Goal: Register for event/course

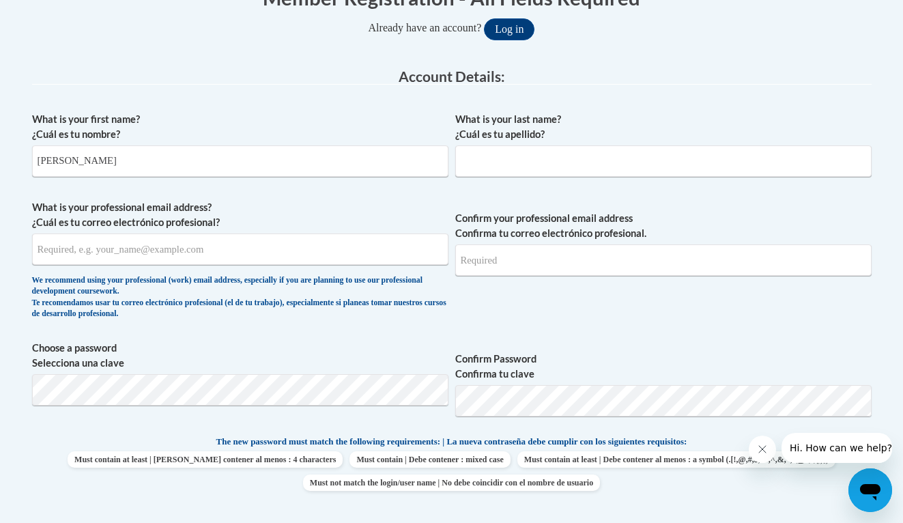
type input "Cameron"
type input "Gribben"
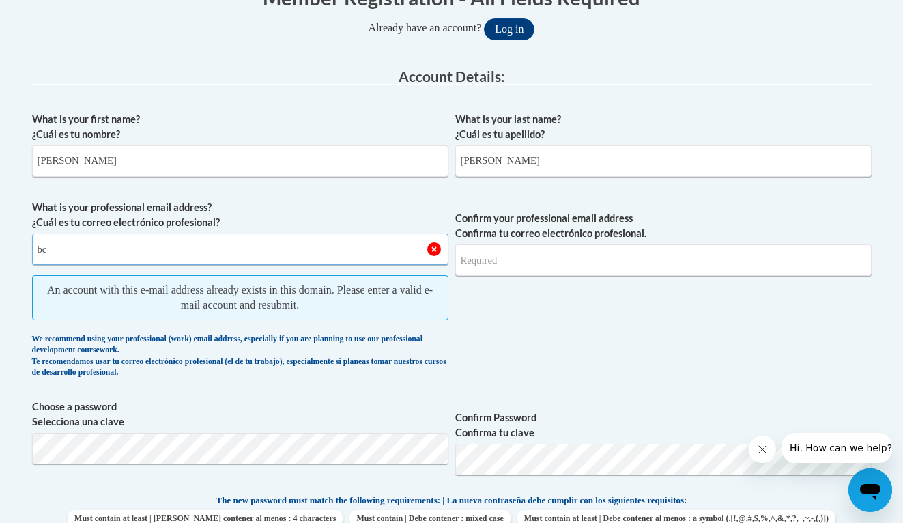
type input "b"
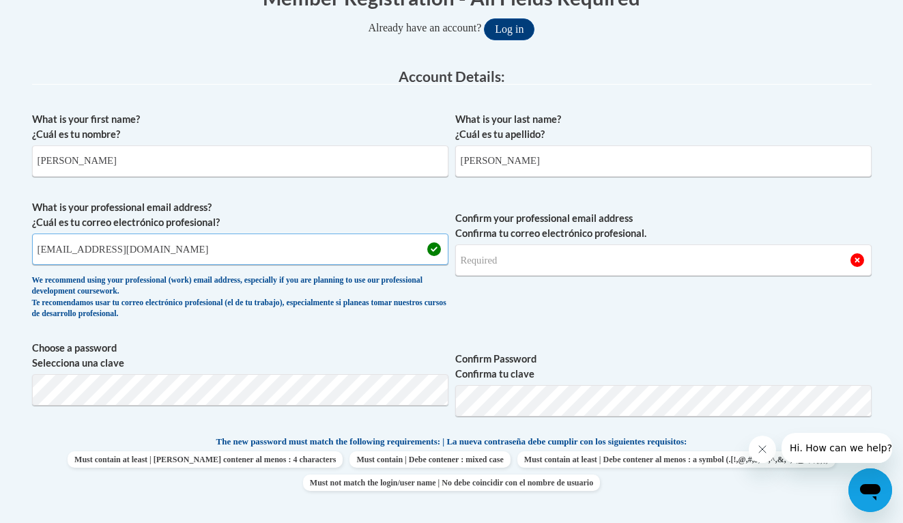
type input "cgribben@myjccs.org"
click at [152, 382] on fieldset "Account Details: xcvbxvcb Biography New Photo (GIF / JPEG) What is your first n…" at bounding box center [451, 401] width 839 height 665
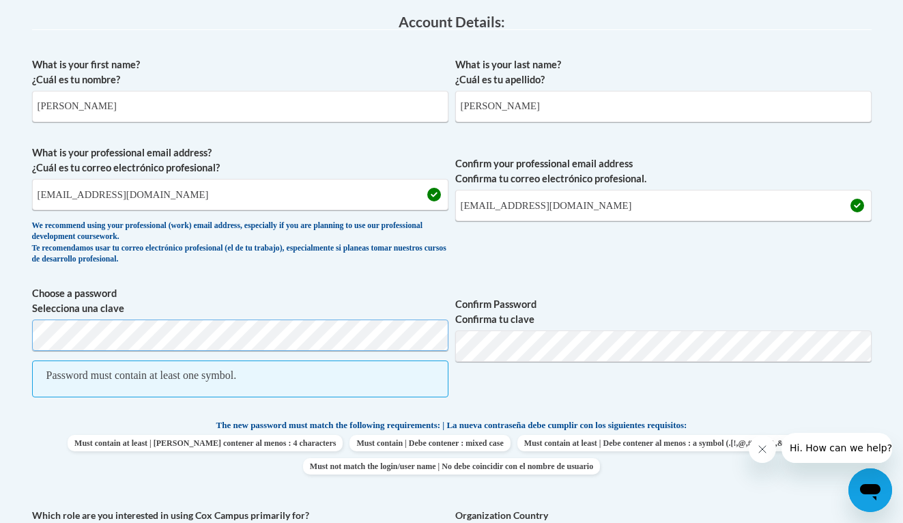
scroll to position [376, 0]
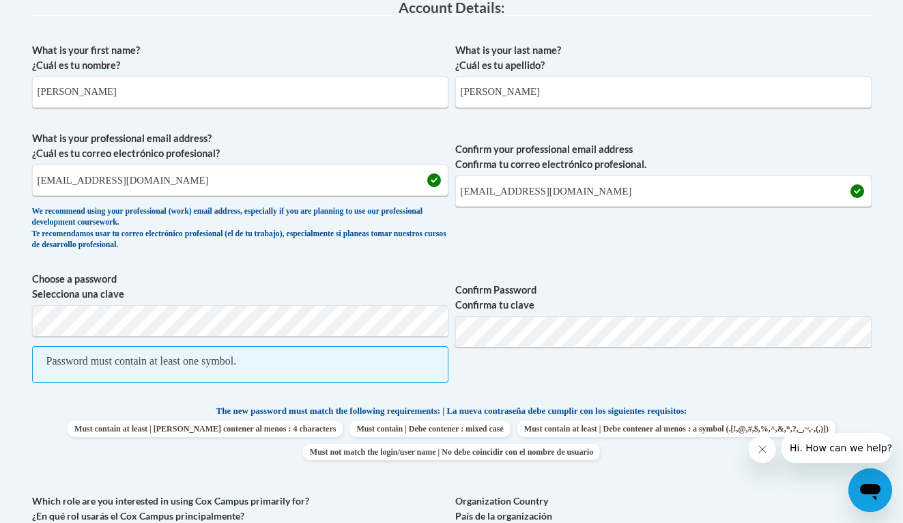
click at [766, 454] on icon "Close message from company" at bounding box center [762, 449] width 11 height 11
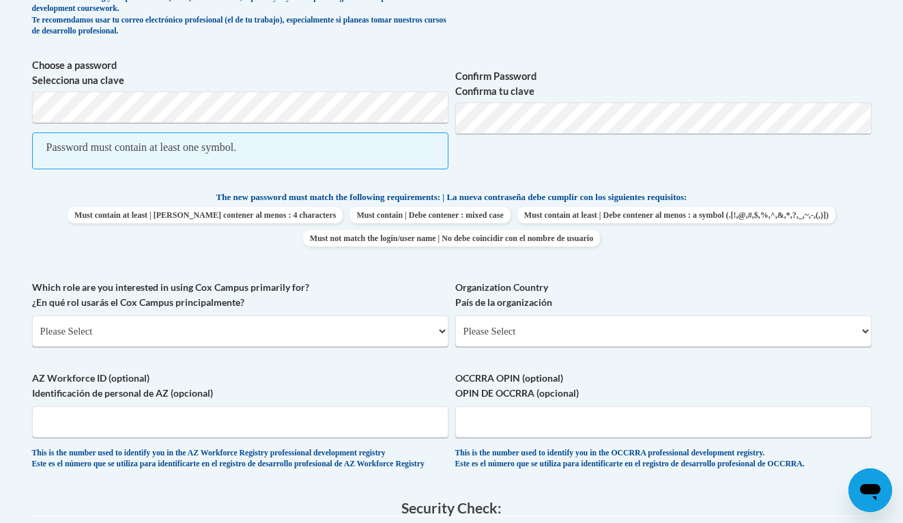
scroll to position [598, 0]
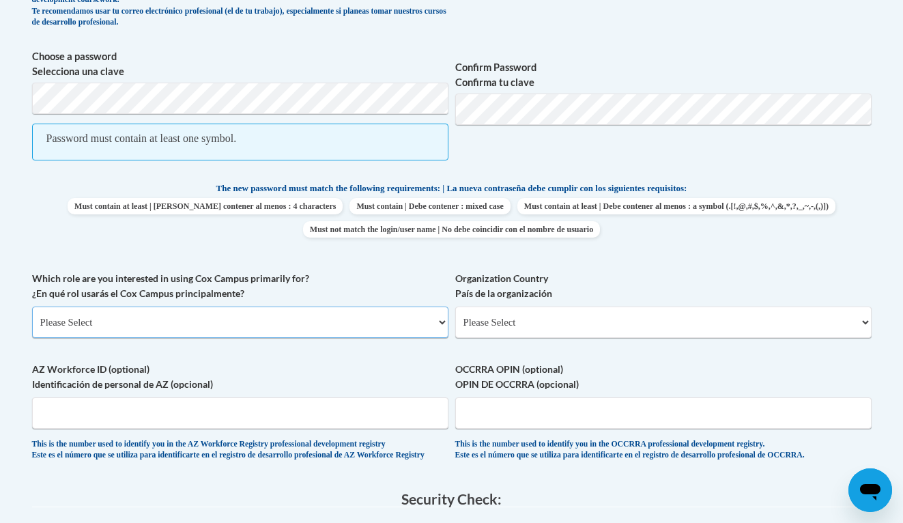
select select "fbf2d438-af2f-41f8-98f1-81c410e29de3"
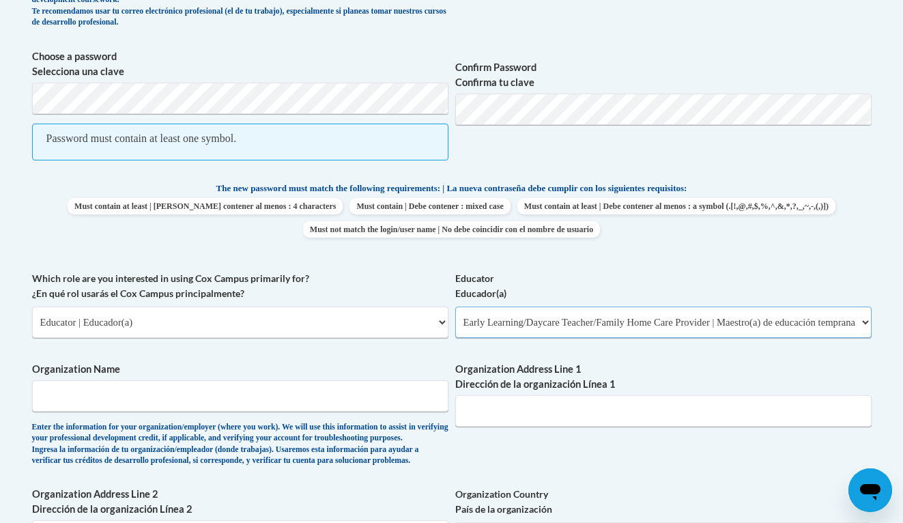
select select "6732b29e-f5f4-40e4-a595-7dafd2b8fb29"
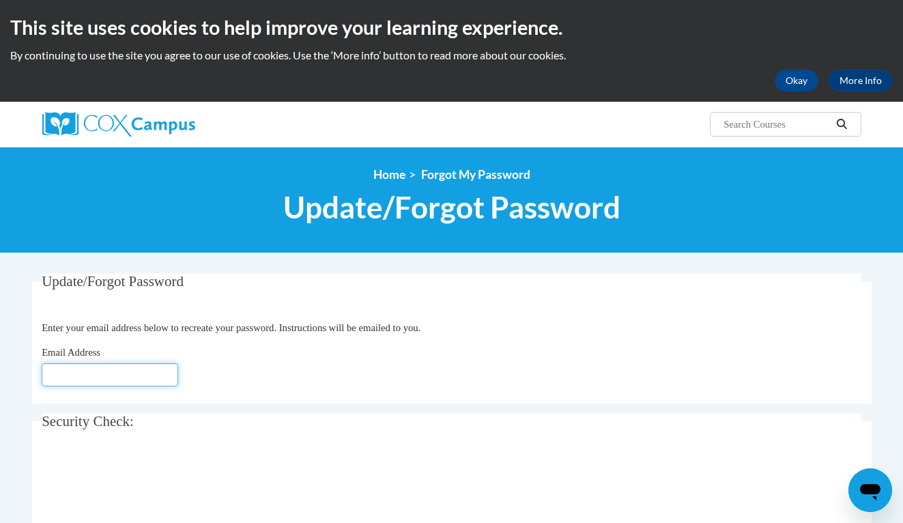
type input "bcdcdancercameron@gmail.com"
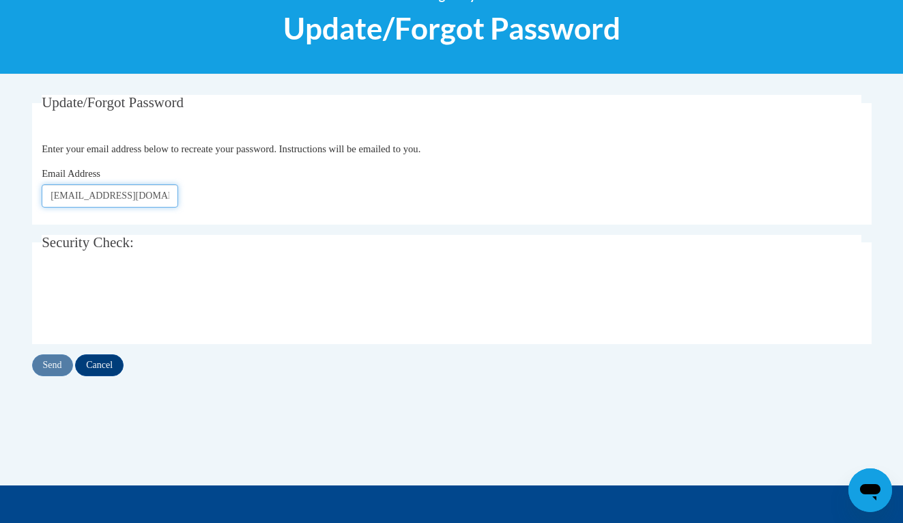
scroll to position [181, 0]
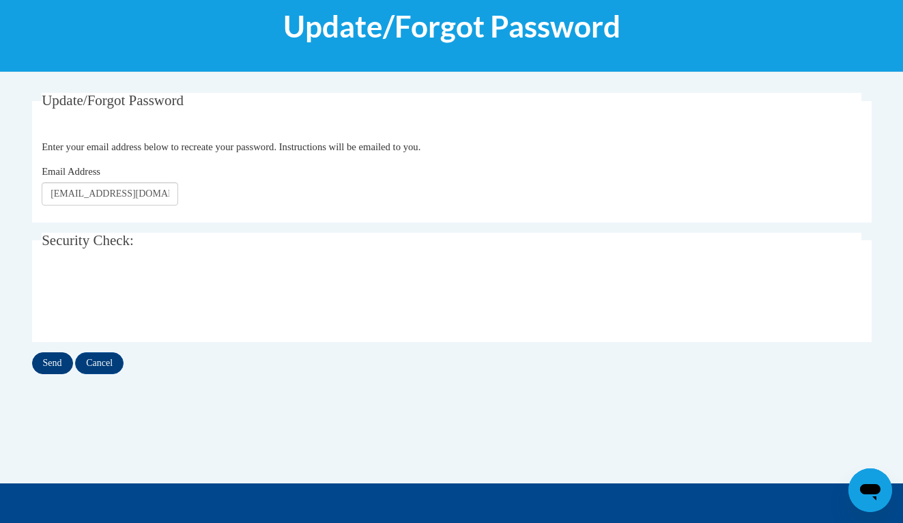
click at [51, 365] on input "Send" at bounding box center [52, 363] width 41 height 22
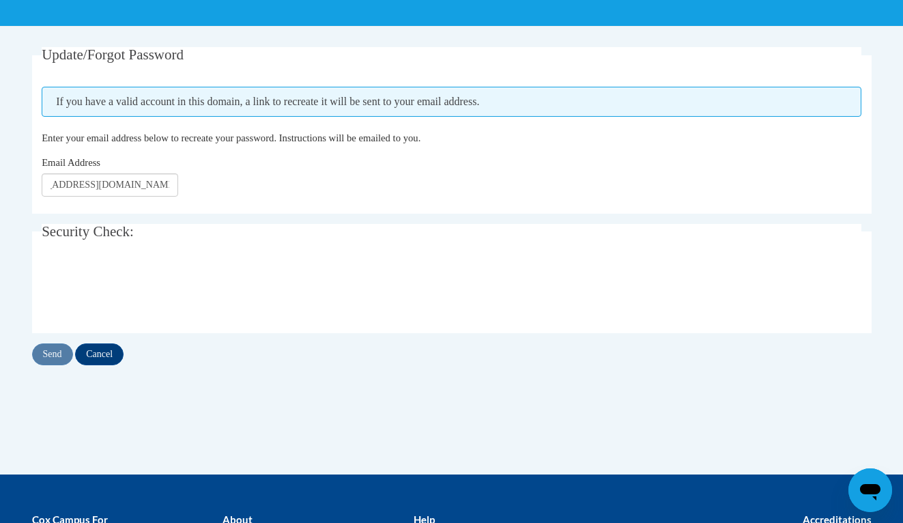
scroll to position [235, 0]
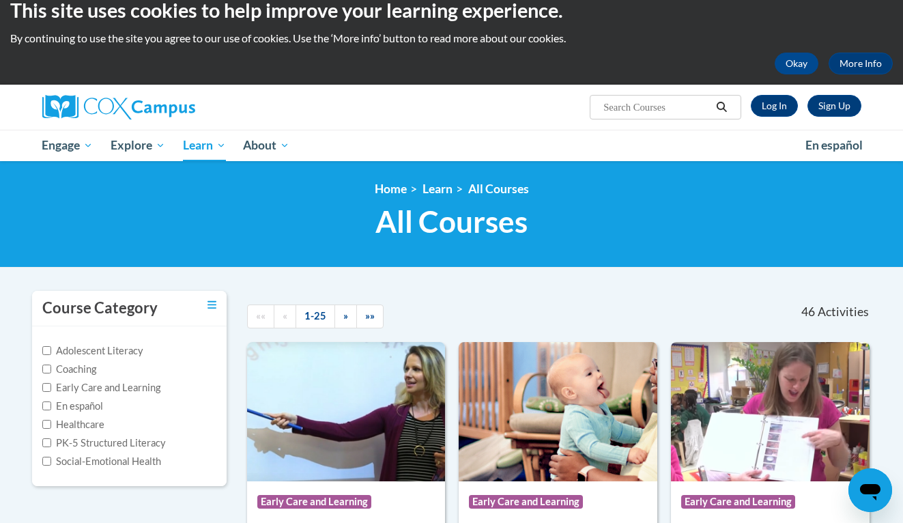
scroll to position [21, 0]
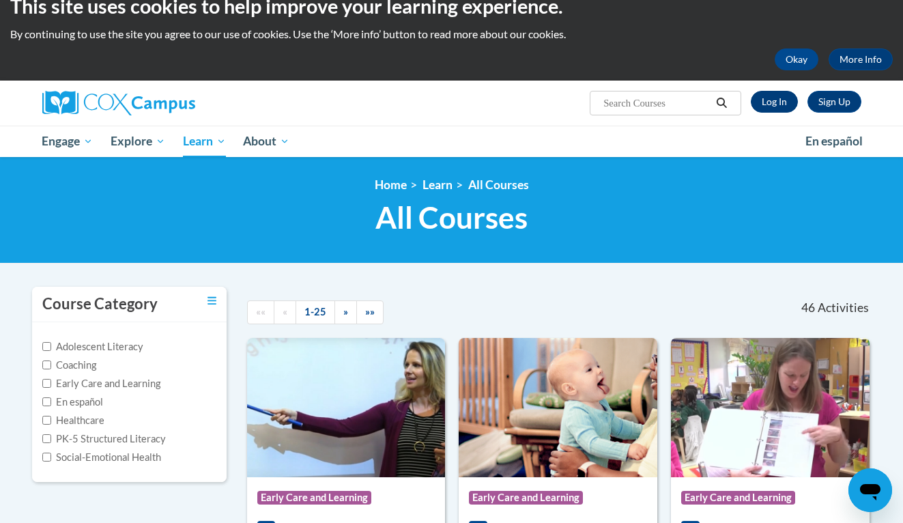
click at [771, 103] on link "Log In" at bounding box center [774, 102] width 47 height 22
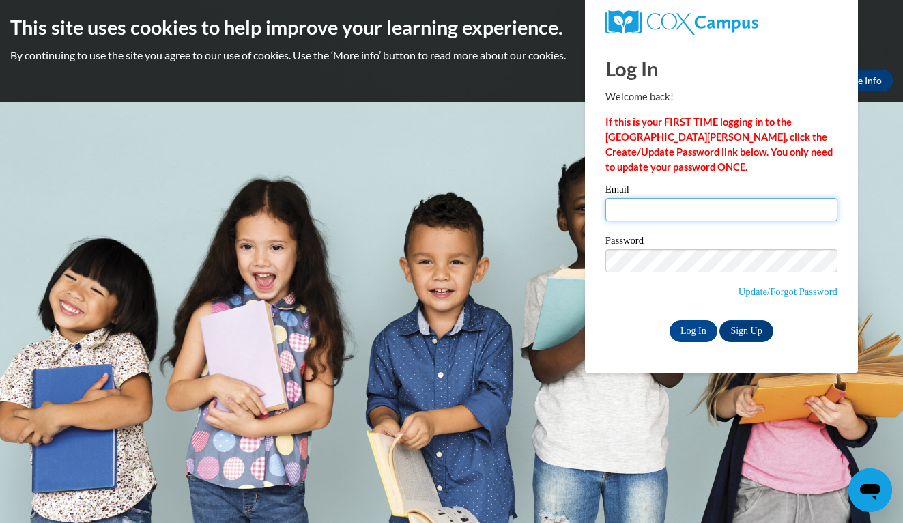
type input "bcdcdancercameron@gmail.com"
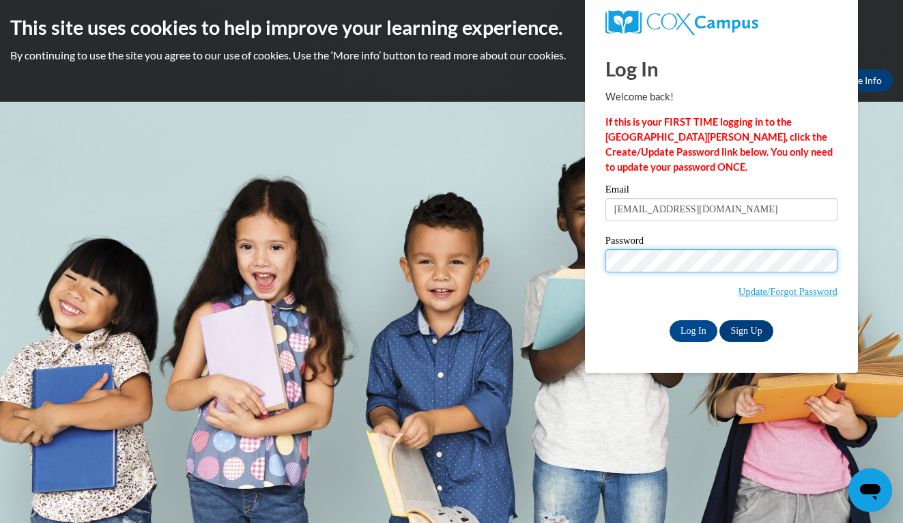
click at [692, 328] on input "Log In" at bounding box center [693, 331] width 48 height 22
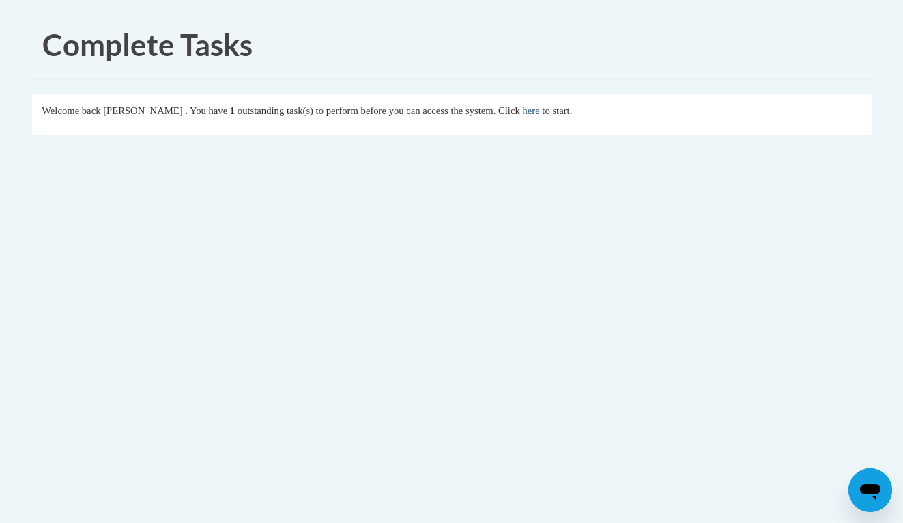
click at [539, 113] on link "here" at bounding box center [530, 110] width 17 height 11
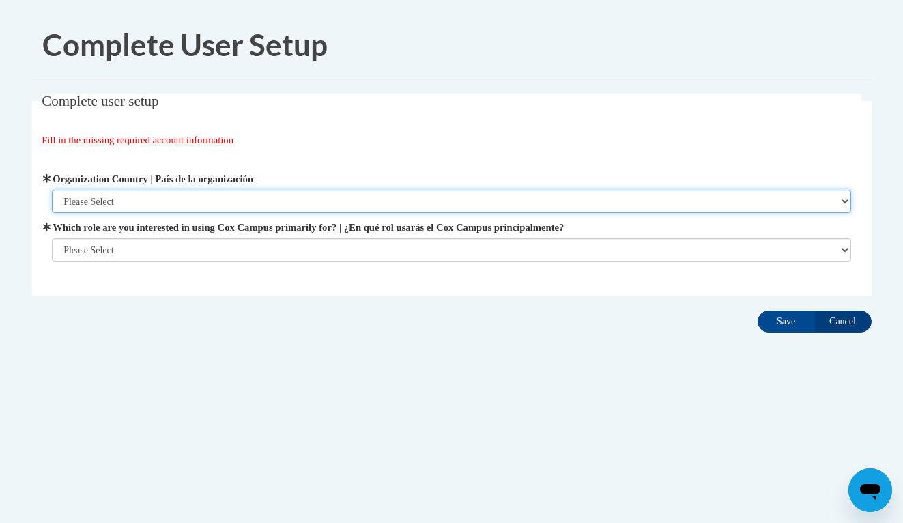
select select "ad49bcad-a171-4b2e-b99c-48b446064914"
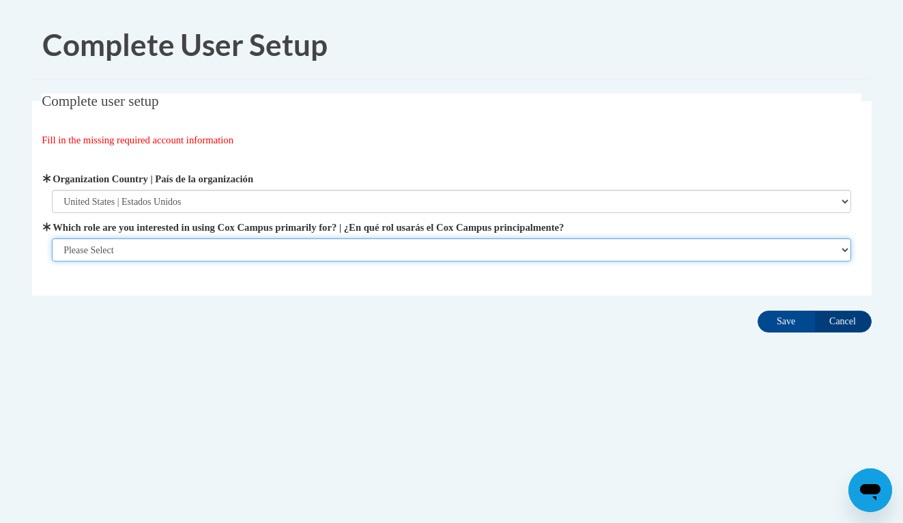
select select "fbf2d438-af2f-41f8-98f1-81c410e29de3"
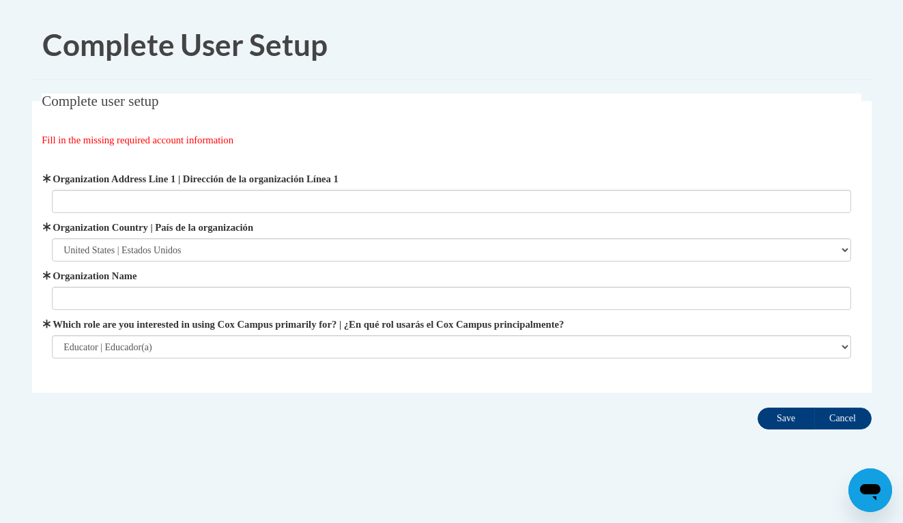
click at [785, 423] on input "Save" at bounding box center [785, 418] width 57 height 22
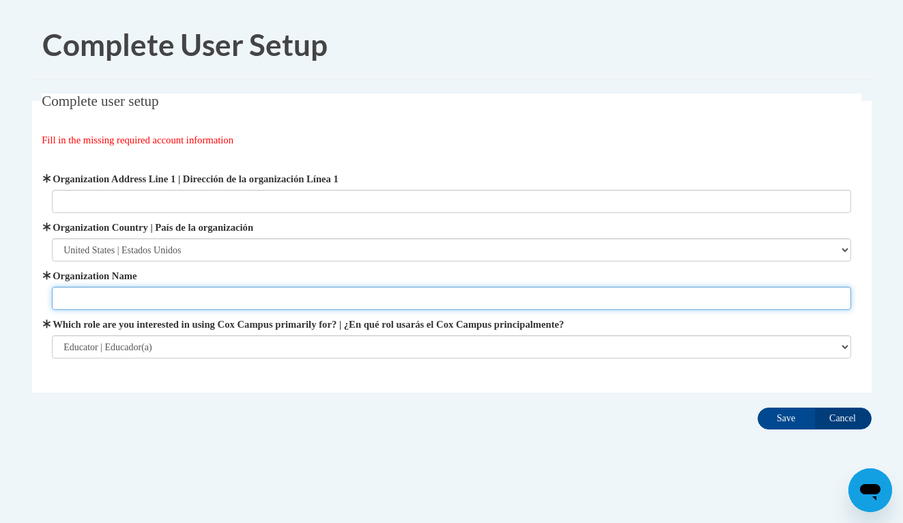
click at [338, 293] on input "Organization Name" at bounding box center [451, 298] width 799 height 23
type input "[GEOGRAPHIC_DATA][DEMOGRAPHIC_DATA]"
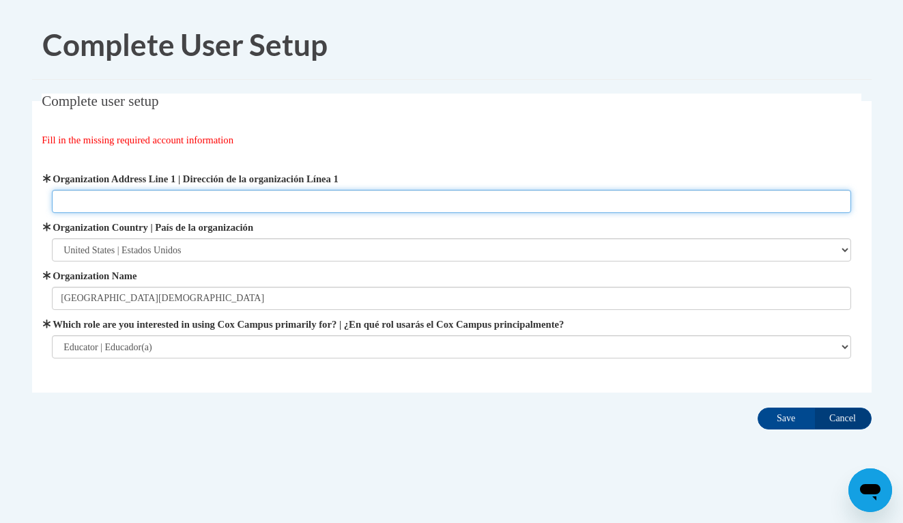
click at [244, 205] on input "Organization Address Line 1 | Dirección de la organización Línea 1" at bounding box center [451, 201] width 799 height 23
type input "125 Fernwood Rd, Wintersville, Ohio 43953"
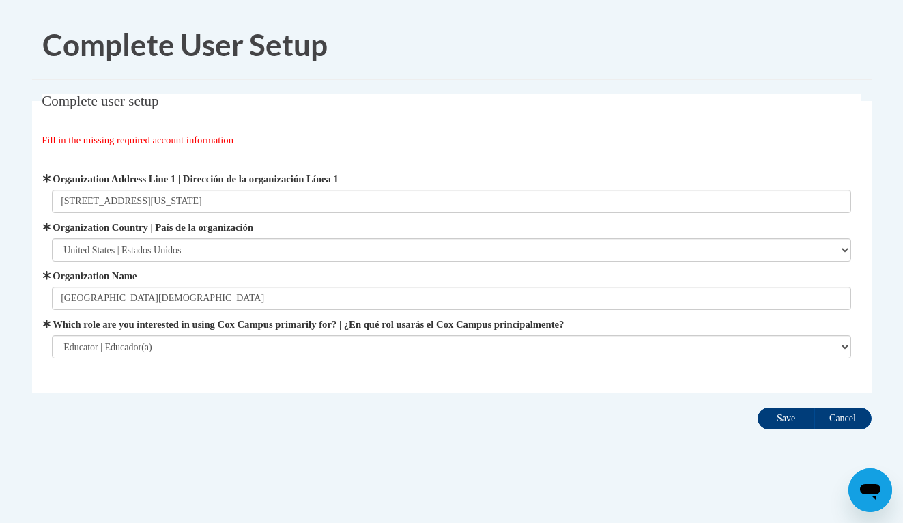
click at [792, 414] on input "Save" at bounding box center [785, 418] width 57 height 22
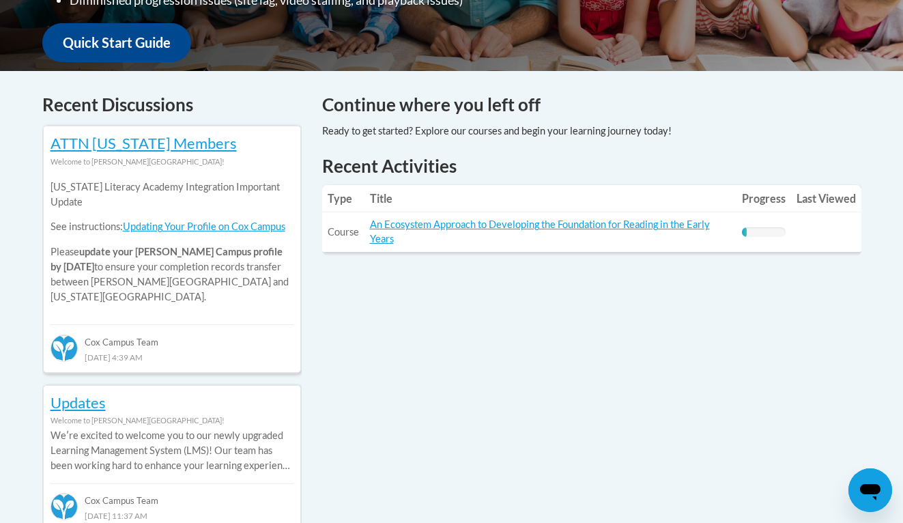
scroll to position [504, 0]
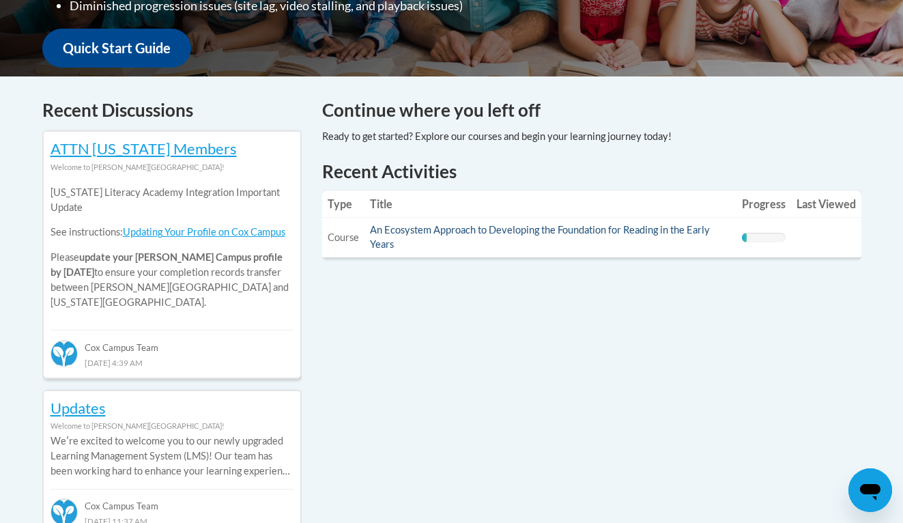
click at [593, 231] on link "An Ecosystem Approach to Developing the Foundation for Reading in the Early Yea…" at bounding box center [540, 237] width 340 height 26
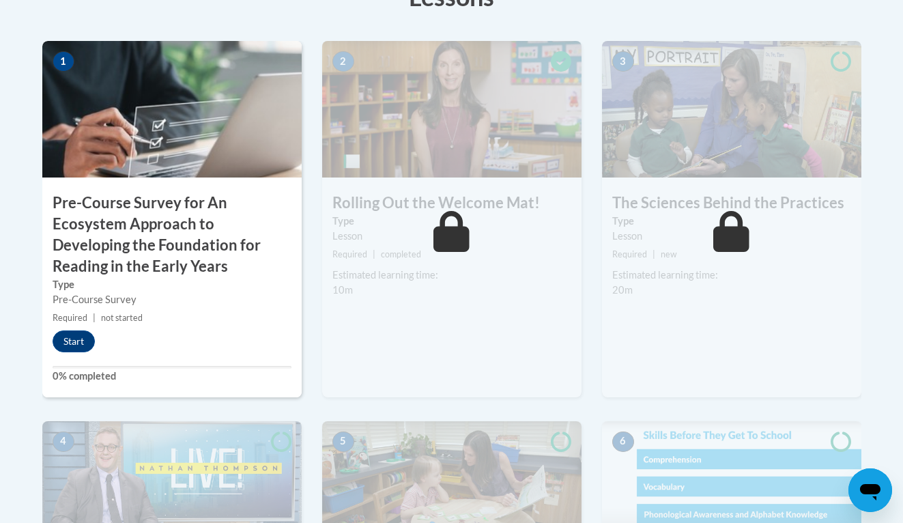
scroll to position [448, 0]
click at [84, 341] on button "Start" at bounding box center [74, 342] width 42 height 22
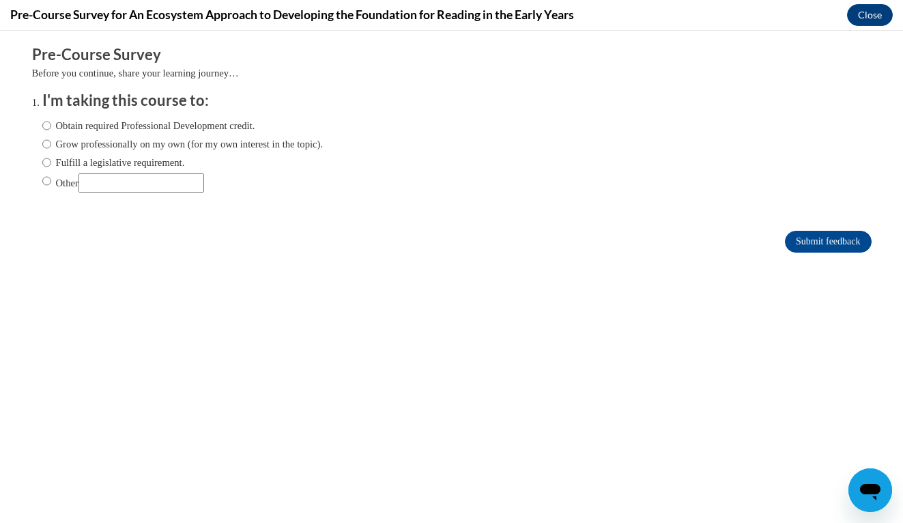
scroll to position [0, 0]
click at [182, 125] on label "Obtain required Professional Development credit." at bounding box center [148, 125] width 213 height 15
click at [51, 125] on input "Obtain required Professional Development credit." at bounding box center [46, 125] width 9 height 15
radio input "true"
click at [814, 242] on input "Submit feedback" at bounding box center [828, 242] width 86 height 22
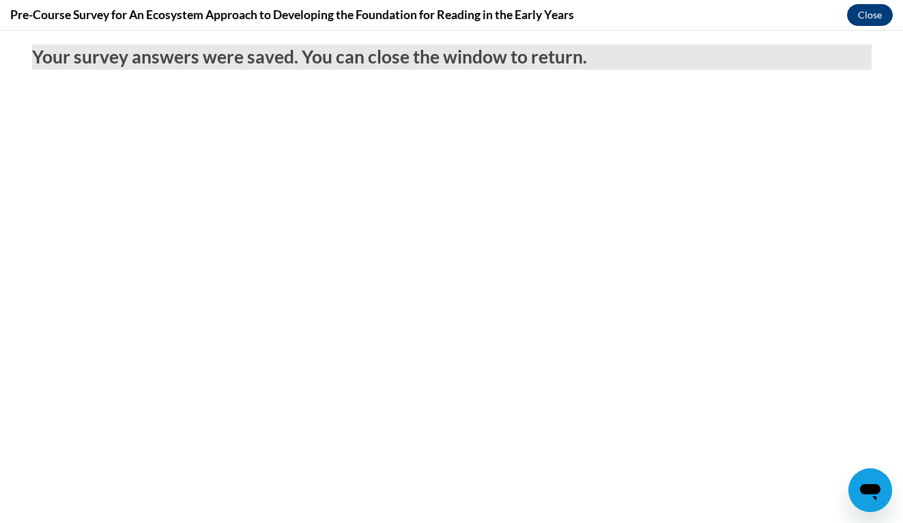
click at [876, 18] on button "Close" at bounding box center [870, 15] width 46 height 22
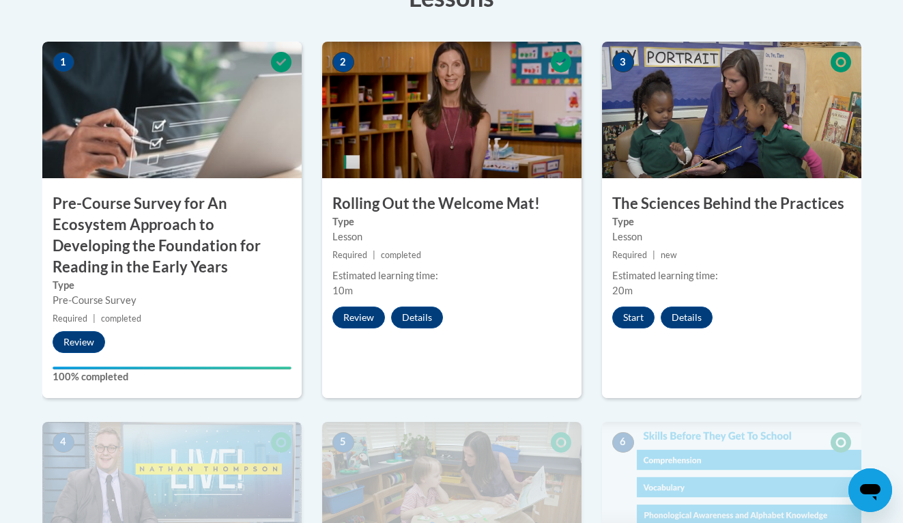
click at [429, 187] on div "2 Rolling Out the Welcome Mat! Type Lesson Required | completed Estimated learn…" at bounding box center [451, 220] width 259 height 356
click at [346, 319] on button "Review" at bounding box center [358, 317] width 53 height 22
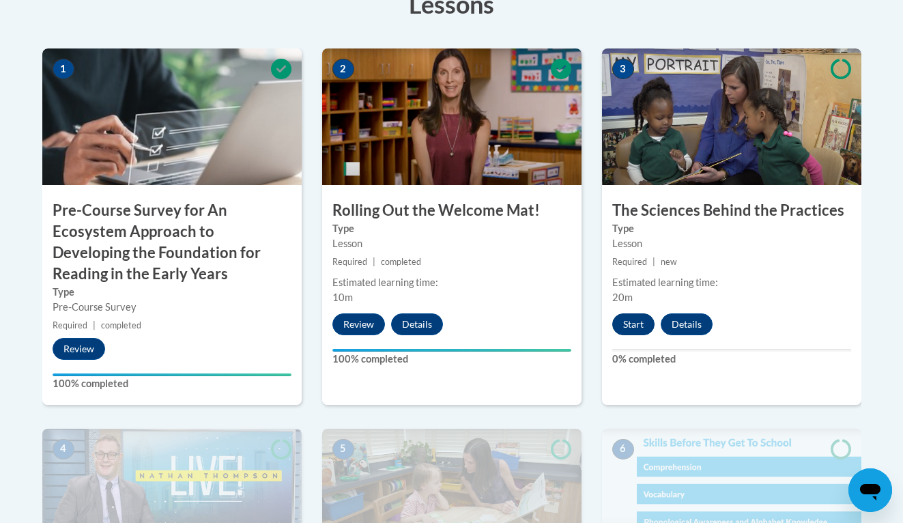
click at [637, 321] on button "Start" at bounding box center [633, 324] width 42 height 22
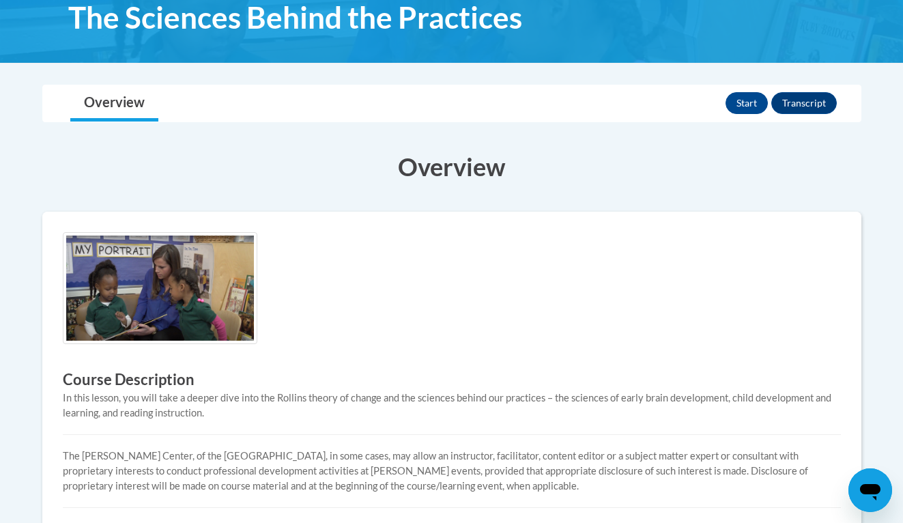
scroll to position [222, 0]
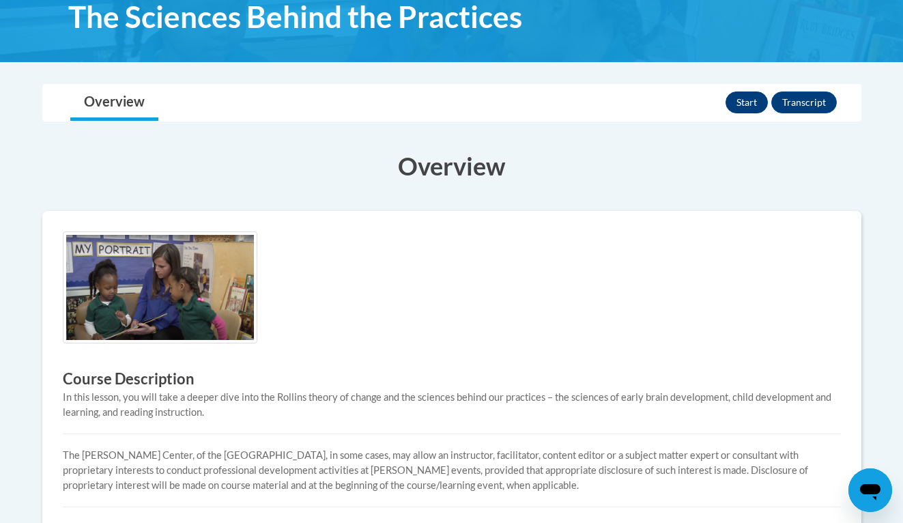
click at [745, 95] on button "Start" at bounding box center [746, 102] width 42 height 22
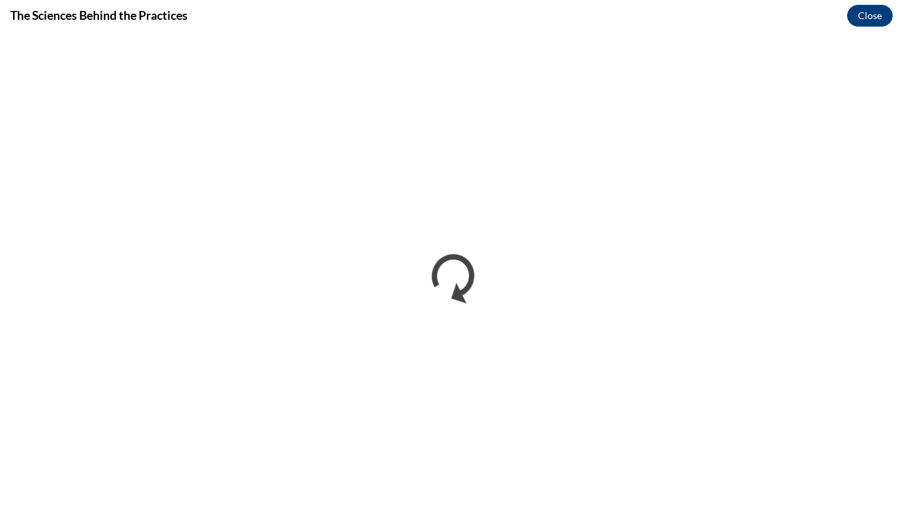
scroll to position [0, 0]
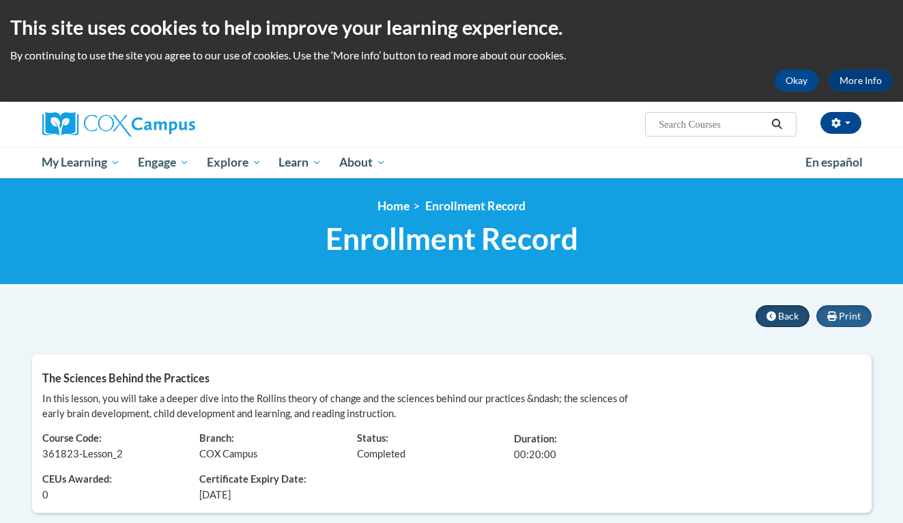
click at [777, 313] on button "Back" at bounding box center [782, 316] width 54 height 22
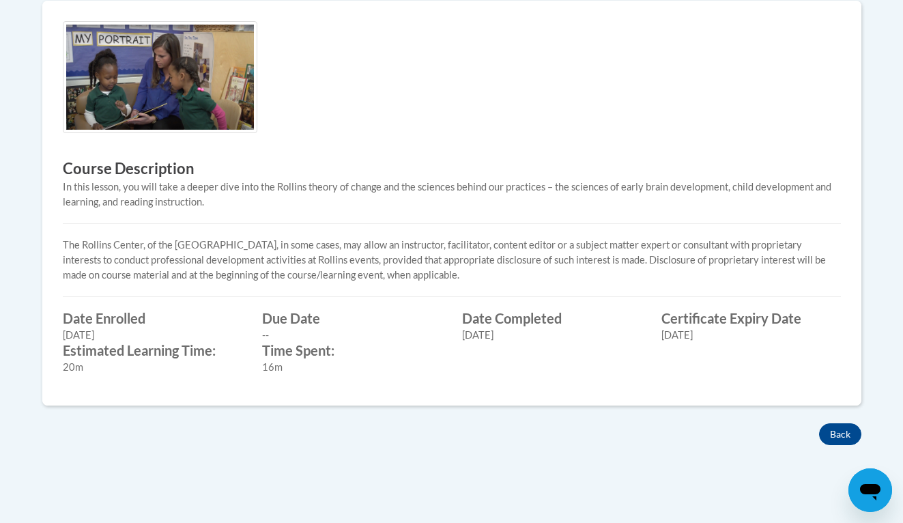
scroll to position [618, 0]
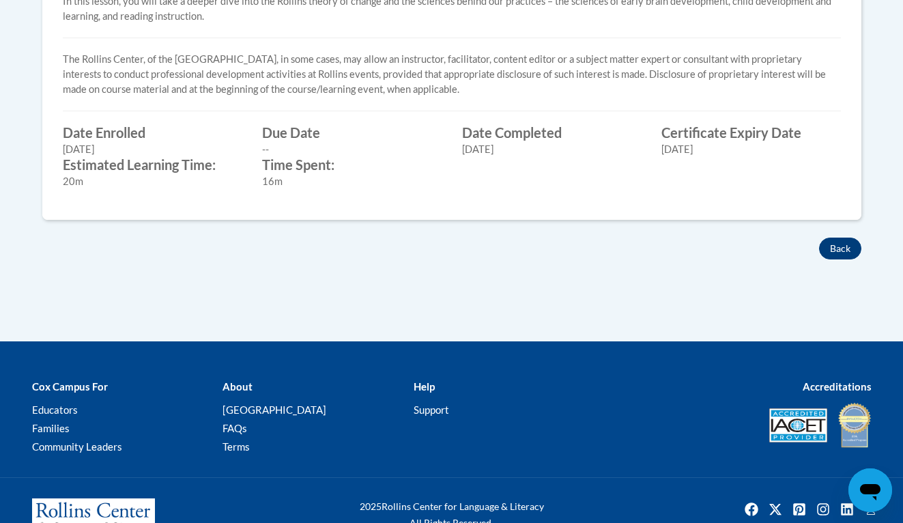
click at [832, 245] on button "Back" at bounding box center [840, 248] width 42 height 22
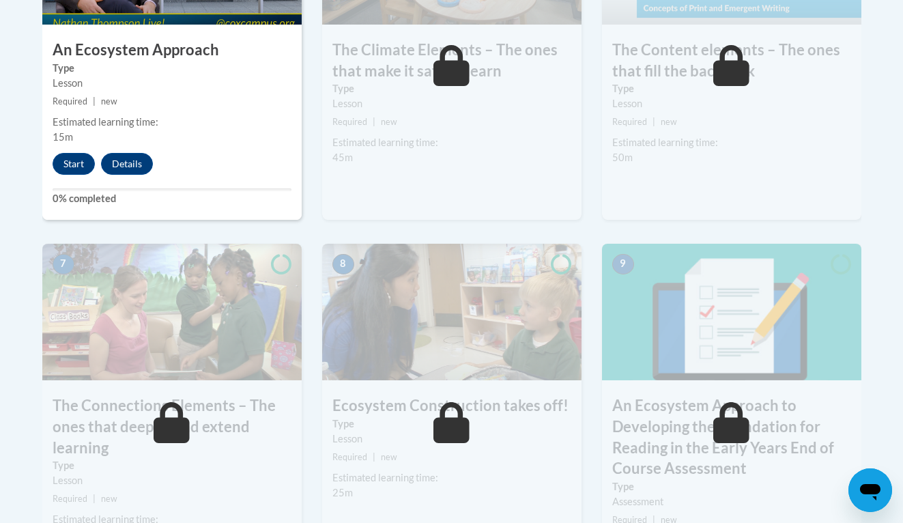
scroll to position [817, 0]
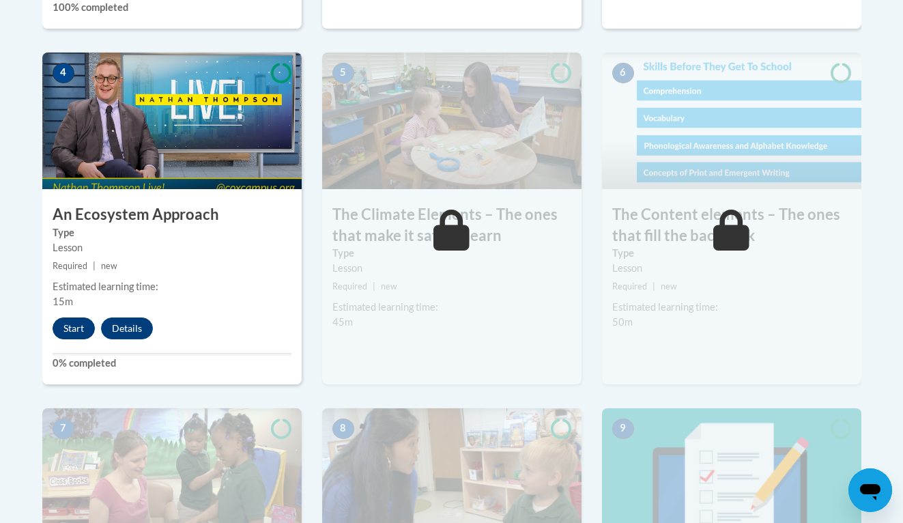
click at [76, 322] on button "Start" at bounding box center [74, 328] width 42 height 22
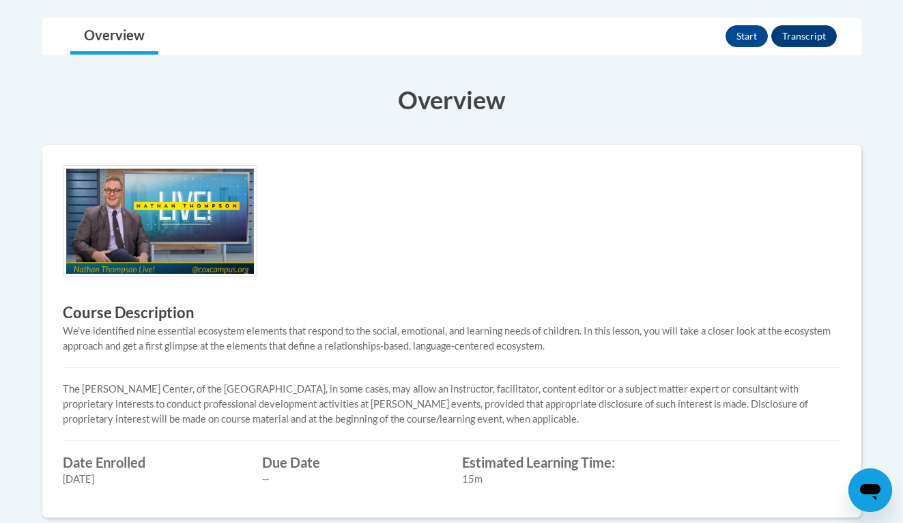
scroll to position [305, 0]
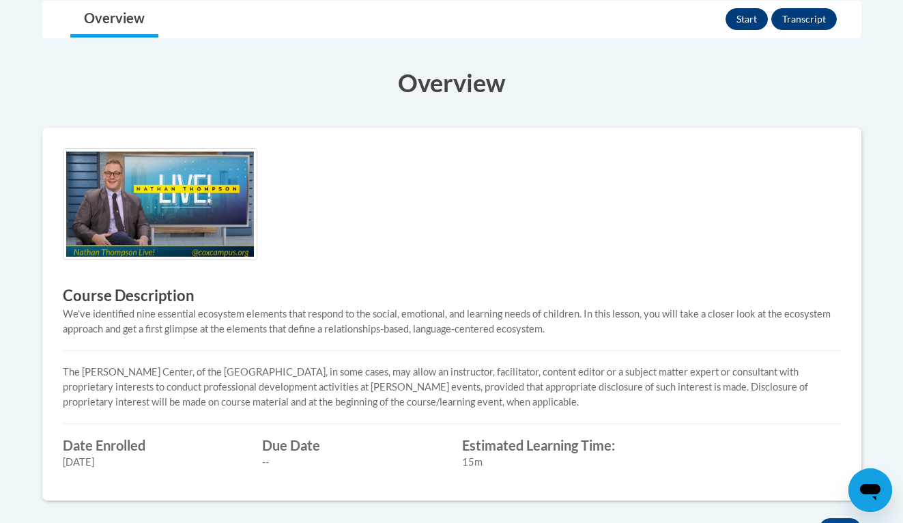
click at [744, 23] on button "Start" at bounding box center [746, 19] width 42 height 22
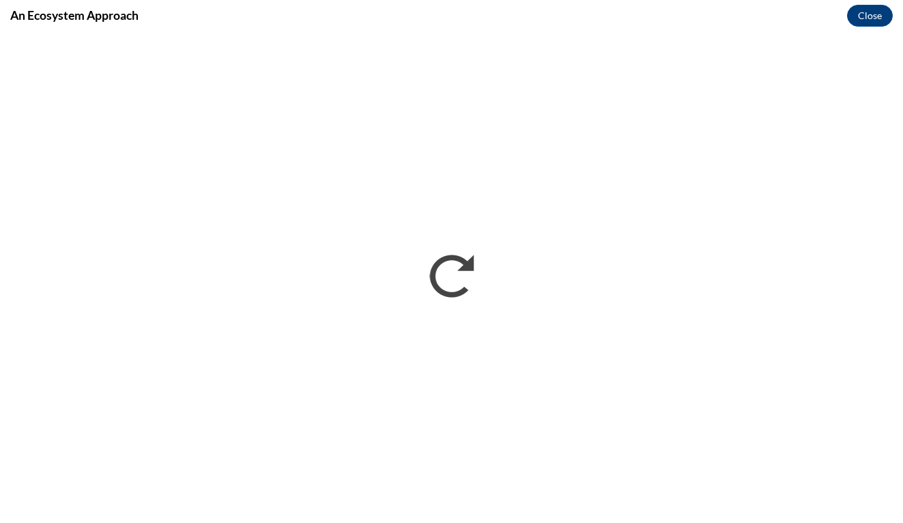
scroll to position [0, 0]
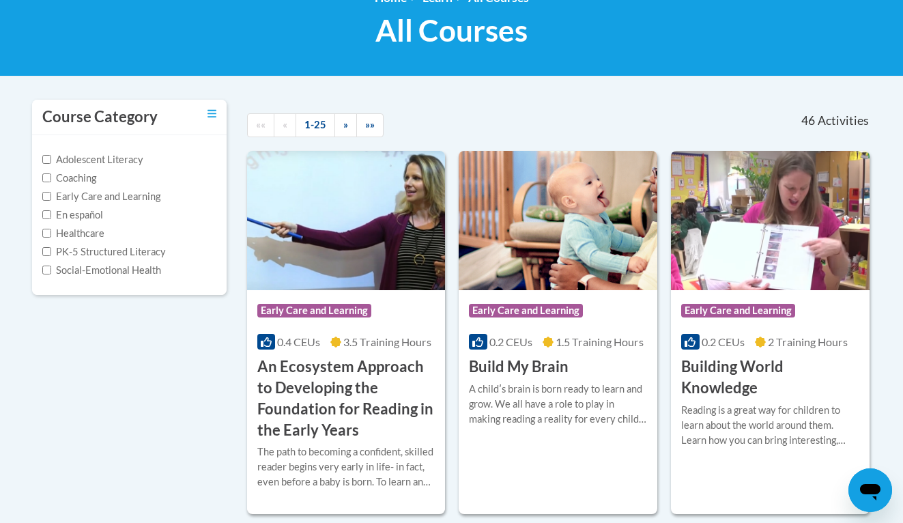
scroll to position [208, 0]
click at [356, 358] on h3 "An Ecosystem Approach to Developing the Foundation for Reading in the Early Yea…" at bounding box center [346, 398] width 178 height 84
click at [352, 366] on h3 "An Ecosystem Approach to Developing the Foundation for Reading in the Early Yea…" at bounding box center [346, 398] width 178 height 84
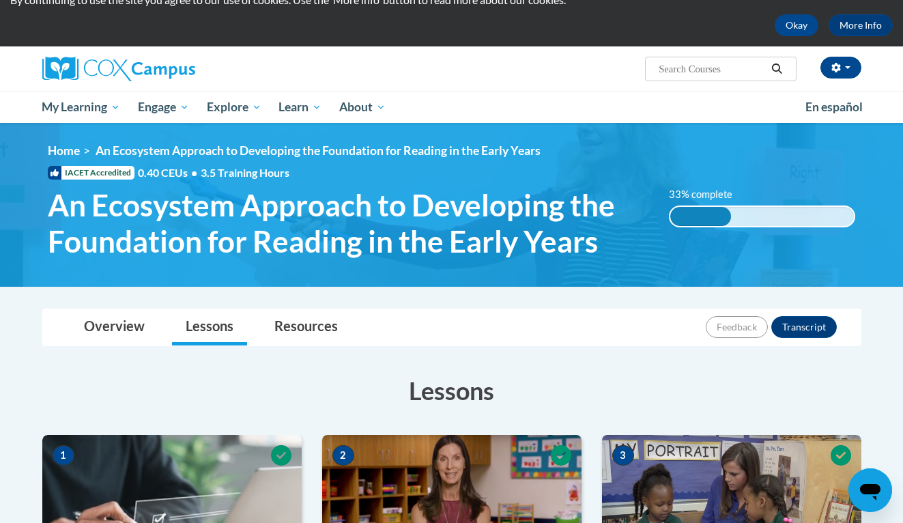
scroll to position [351, 0]
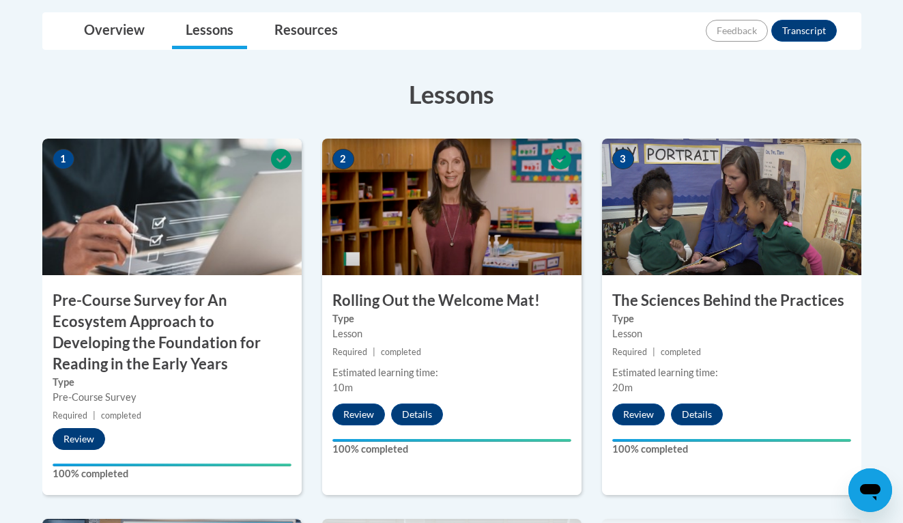
click at [84, 430] on button "Review" at bounding box center [79, 439] width 53 height 22
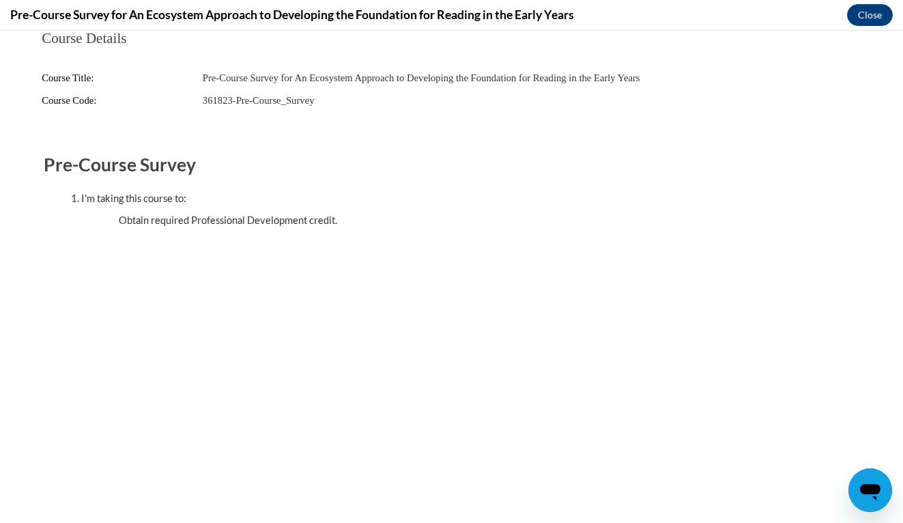
scroll to position [0, 0]
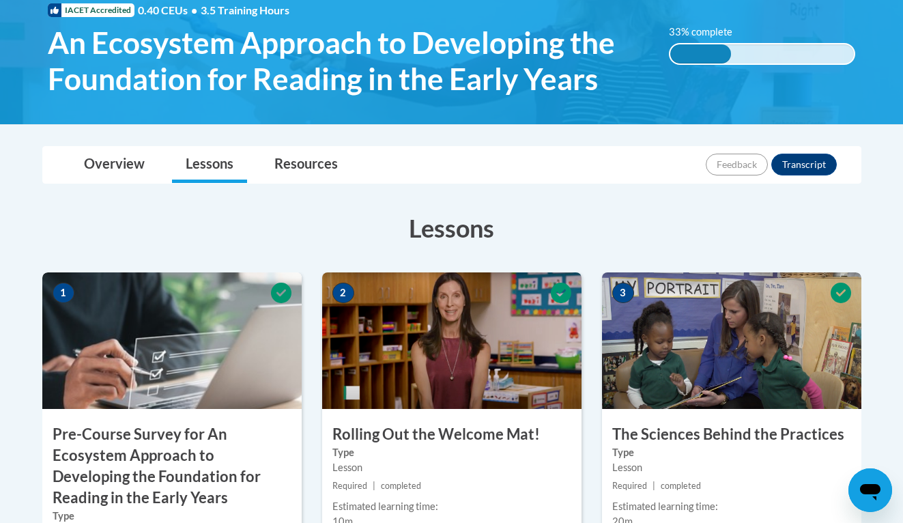
click at [219, 392] on img at bounding box center [171, 340] width 259 height 136
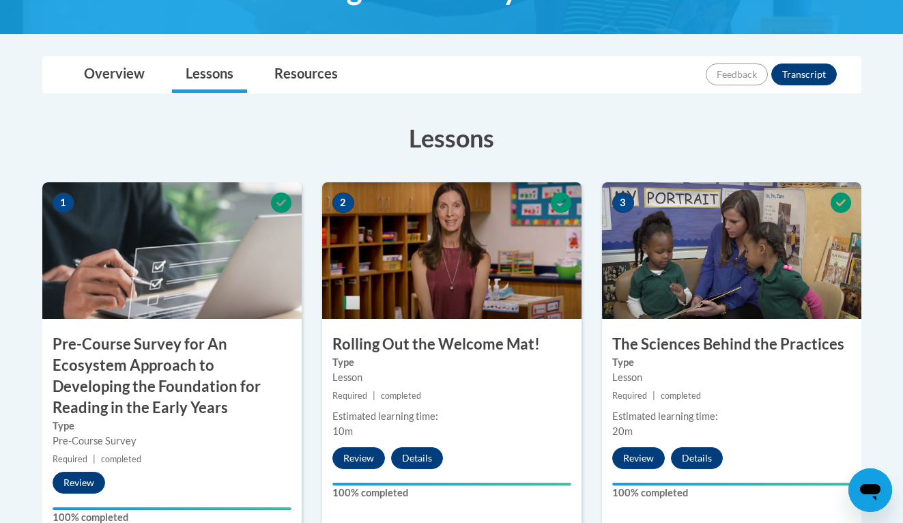
scroll to position [314, 0]
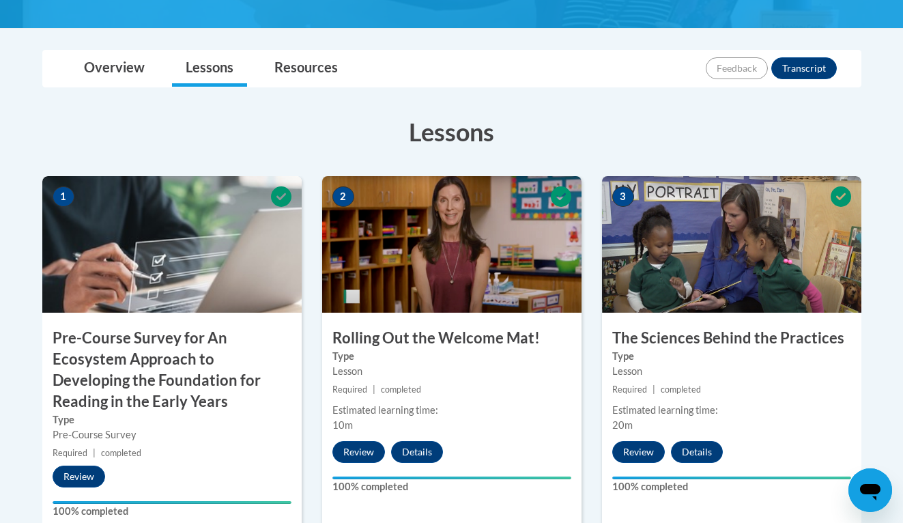
click at [173, 363] on h3 "Pre-Course Survey for An Ecosystem Approach to Developing the Foundation for Re…" at bounding box center [171, 370] width 259 height 84
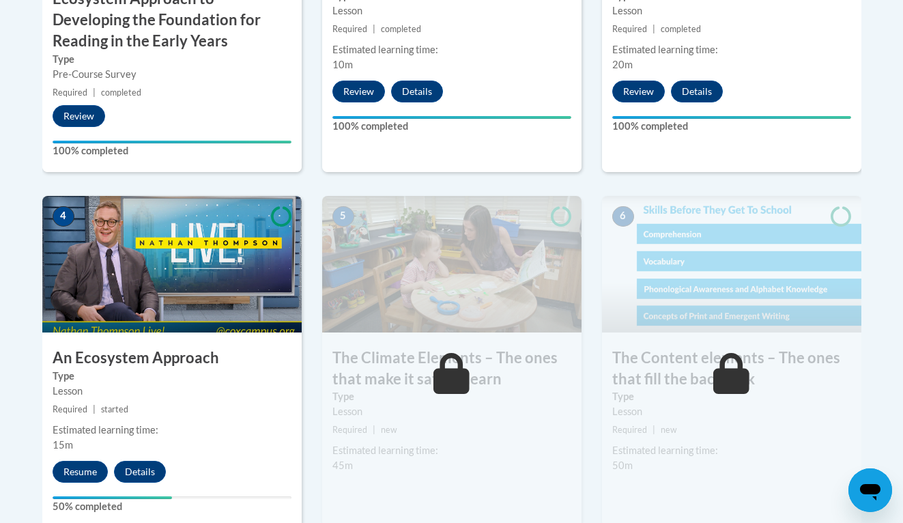
scroll to position [687, 0]
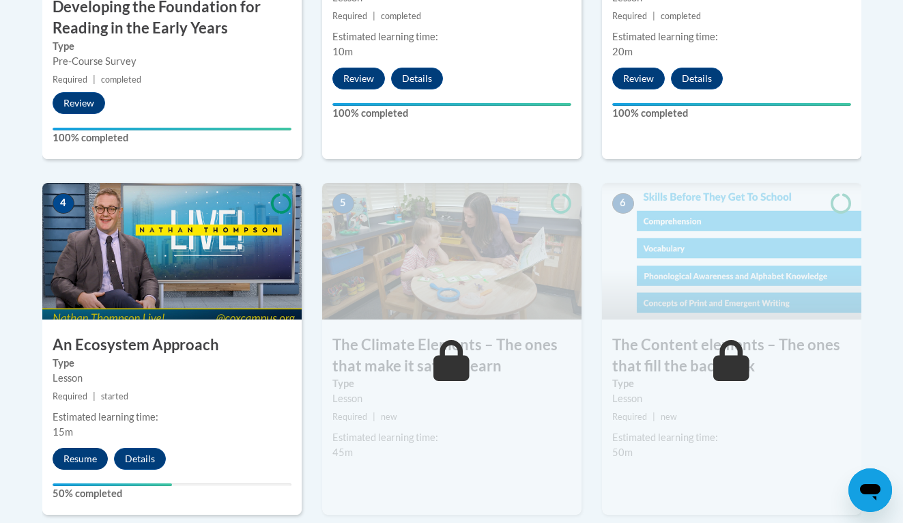
click at [79, 459] on button "Resume" at bounding box center [80, 459] width 55 height 22
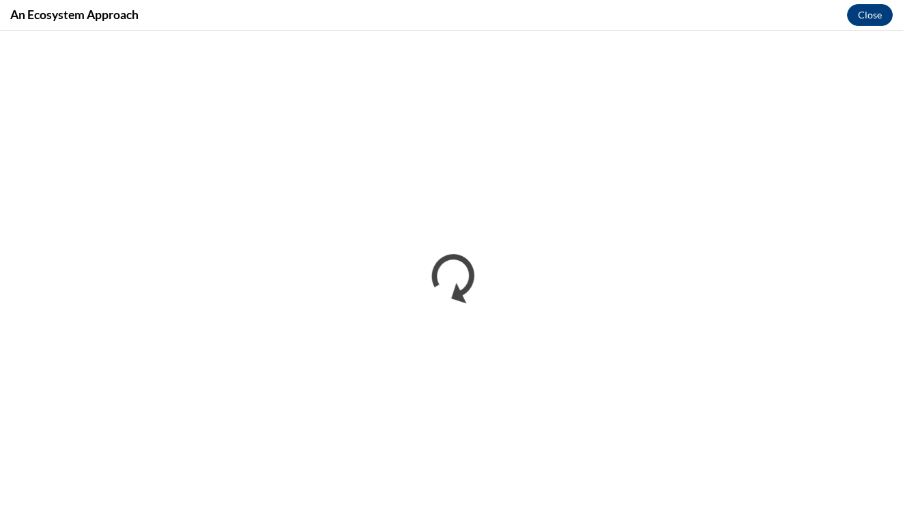
scroll to position [0, 0]
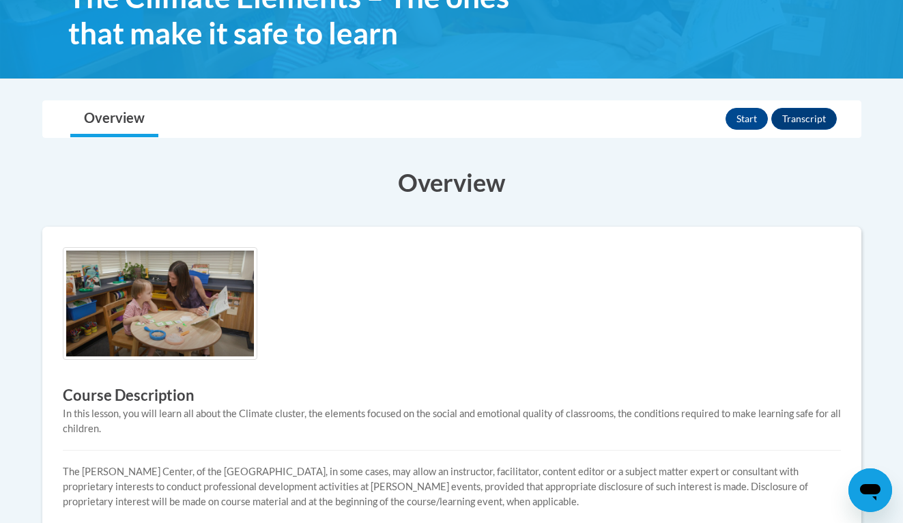
scroll to position [201, 0]
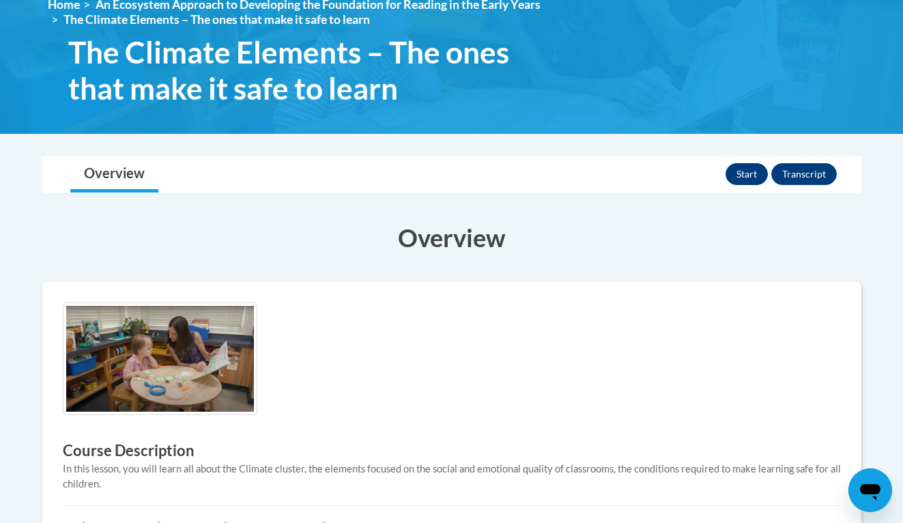
click at [749, 166] on button "Start" at bounding box center [746, 174] width 42 height 22
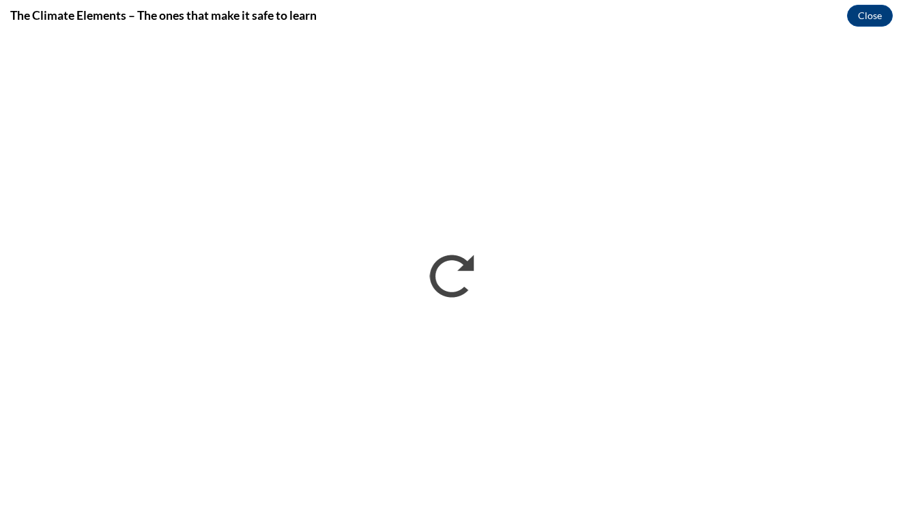
scroll to position [0, 0]
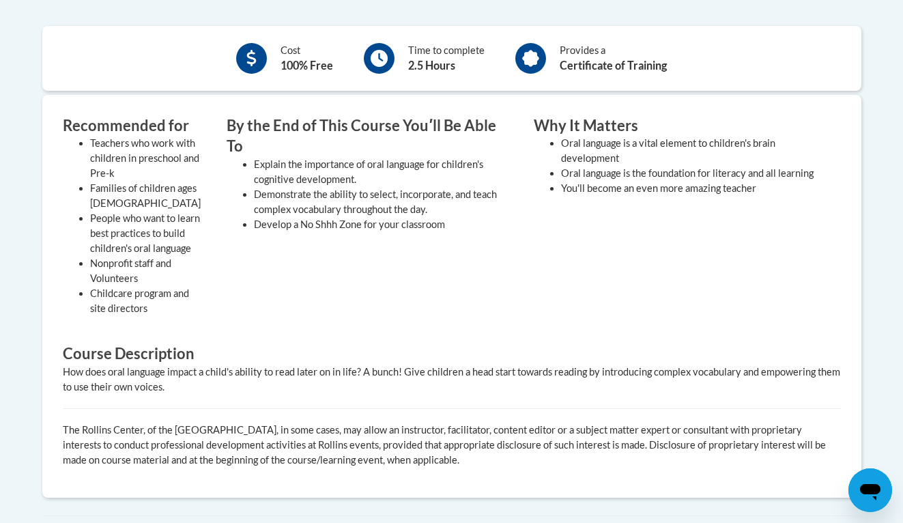
scroll to position [484, 0]
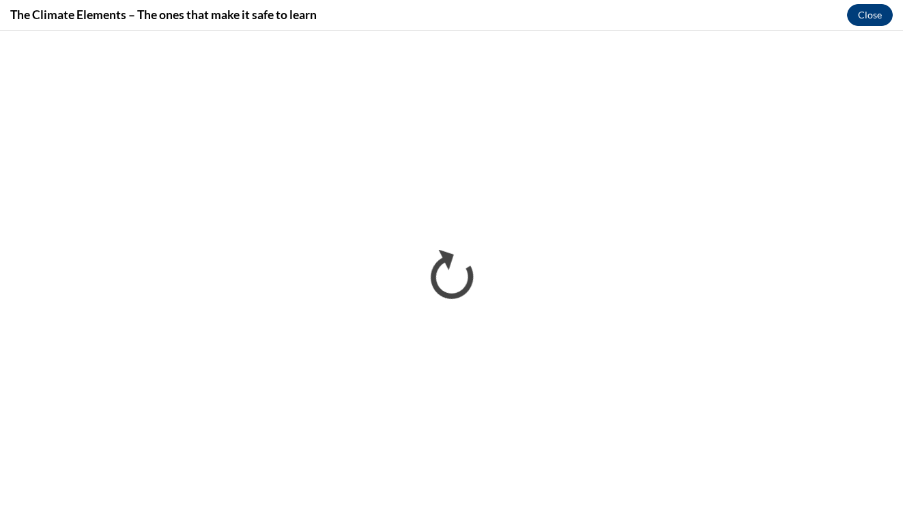
click at [869, 15] on button "Close" at bounding box center [870, 15] width 46 height 22
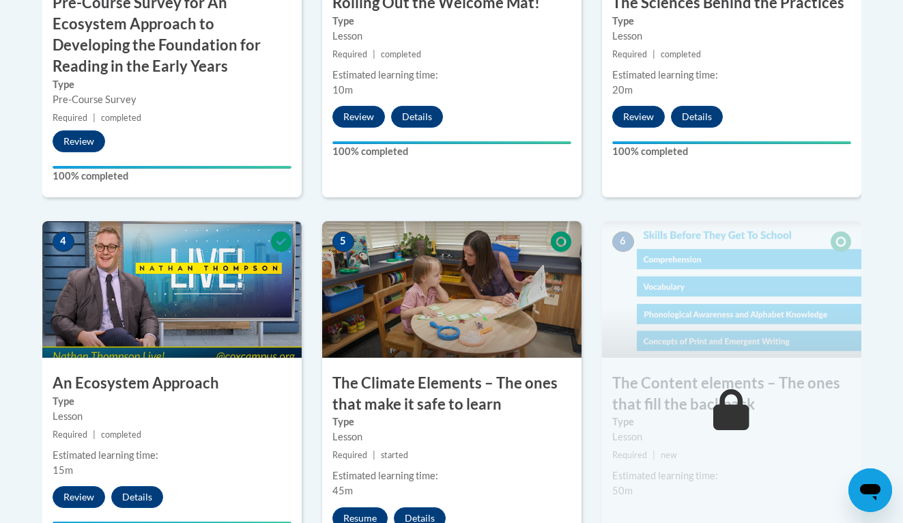
scroll to position [671, 0]
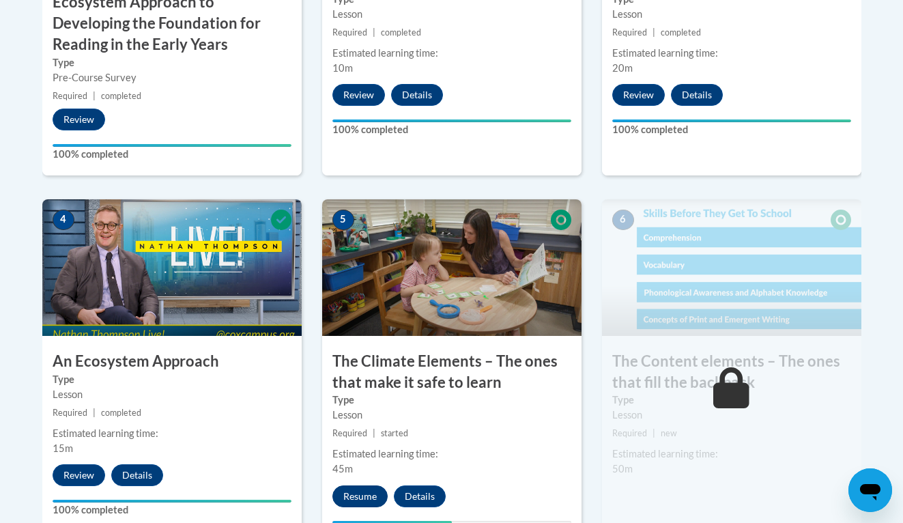
click at [355, 489] on button "Resume" at bounding box center [359, 496] width 55 height 22
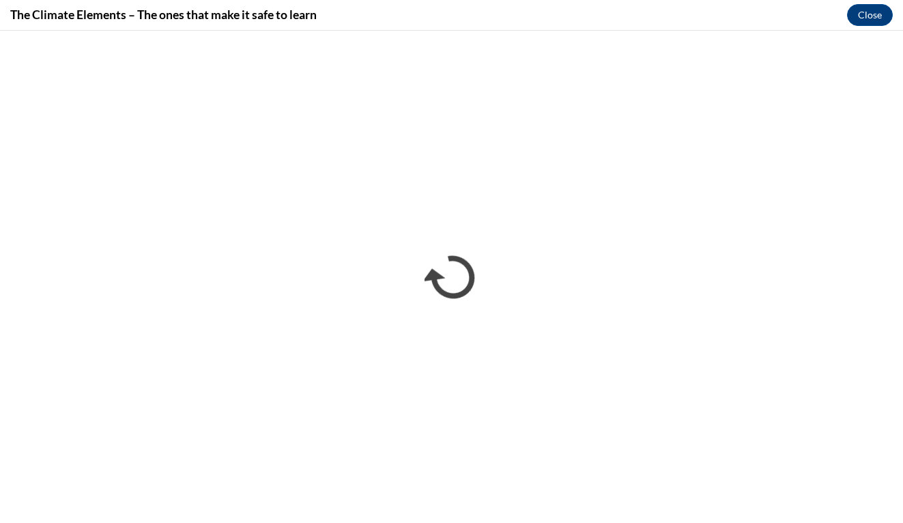
scroll to position [0, 0]
